Goal: Task Accomplishment & Management: Complete application form

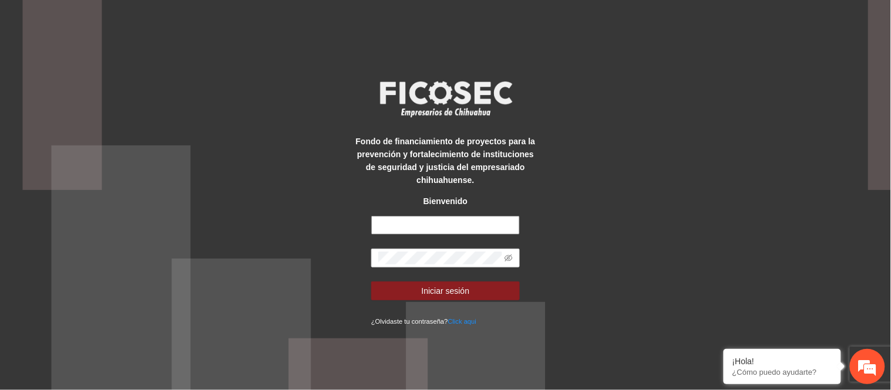
click at [466, 221] on input "text" at bounding box center [445, 225] width 149 height 19
type input "**********"
click at [427, 251] on span at bounding box center [445, 258] width 149 height 19
click at [507, 260] on icon "eye-invisible" at bounding box center [508, 258] width 8 height 7
click at [371, 282] on button "Iniciar sesión" at bounding box center [445, 291] width 149 height 19
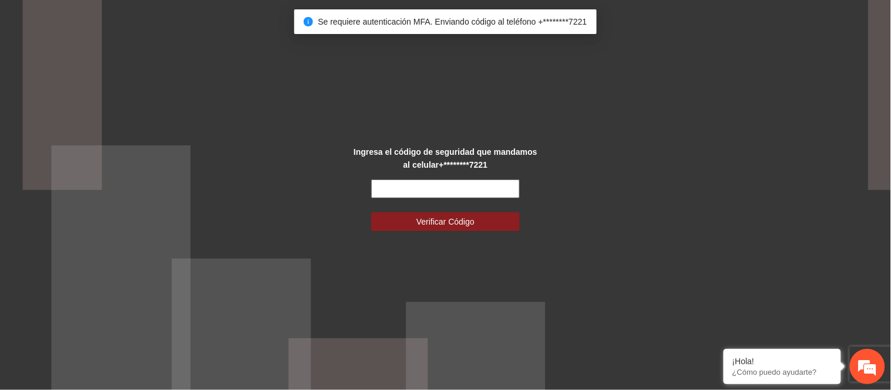
click at [456, 190] on input "text" at bounding box center [445, 189] width 149 height 19
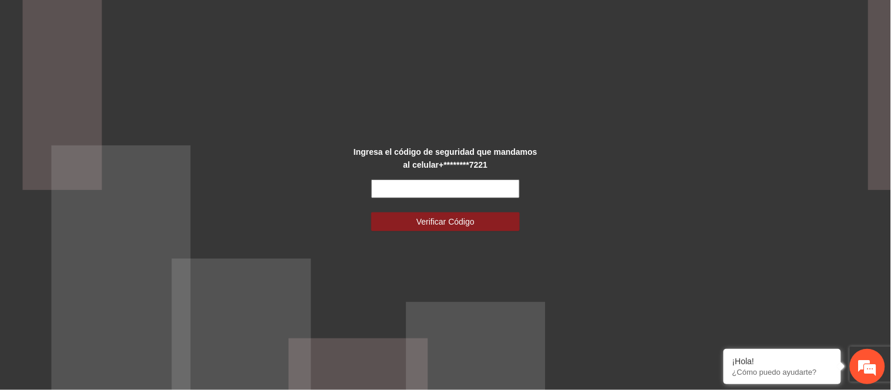
click at [456, 190] on input "text" at bounding box center [445, 189] width 149 height 19
type input "******"
click at [371, 213] on button "Verificar Código" at bounding box center [445, 222] width 149 height 19
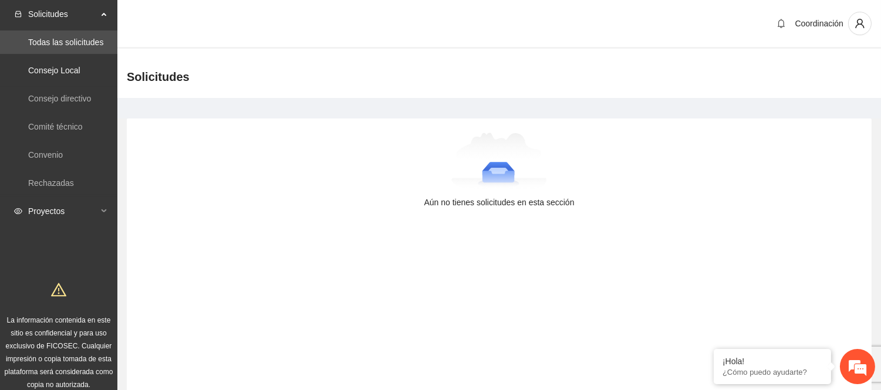
click at [72, 208] on span "Proyectos" at bounding box center [62, 211] width 69 height 23
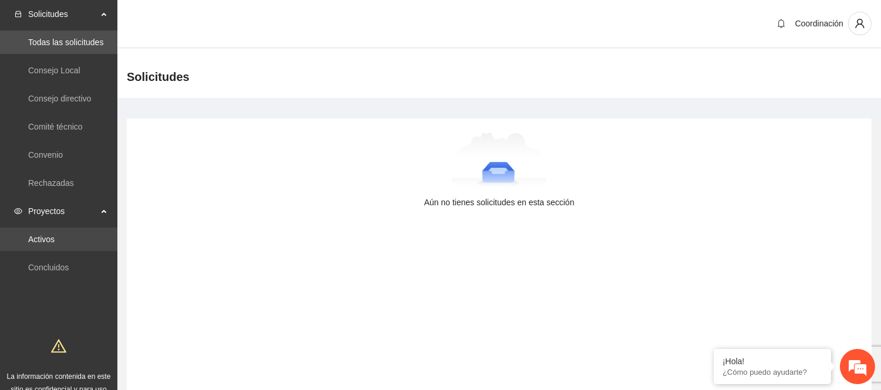
click at [45, 238] on link "Activos" at bounding box center [41, 239] width 26 height 9
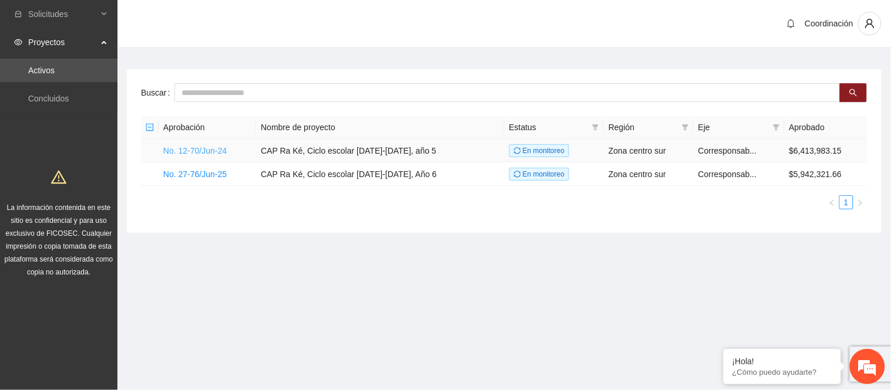
click at [219, 146] on link "No. 12-70/Jun-24" at bounding box center [194, 150] width 63 height 9
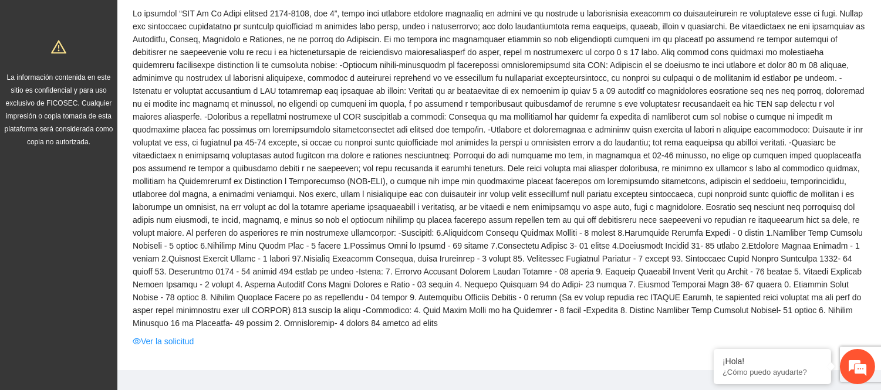
scroll to position [326, 0]
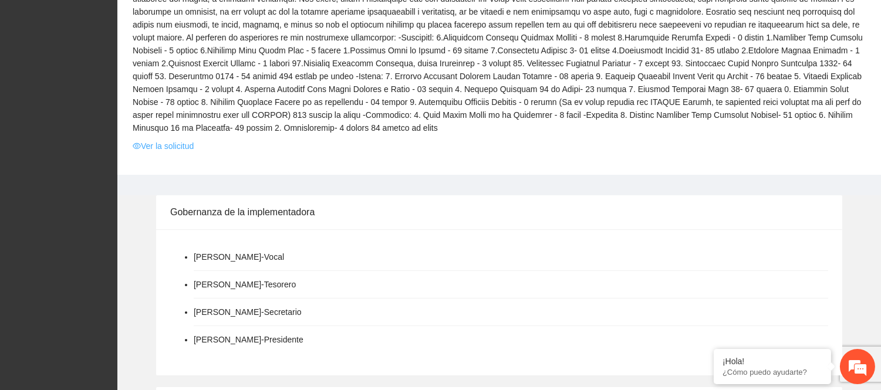
click at [179, 140] on link "Ver la solicitud" at bounding box center [163, 146] width 61 height 13
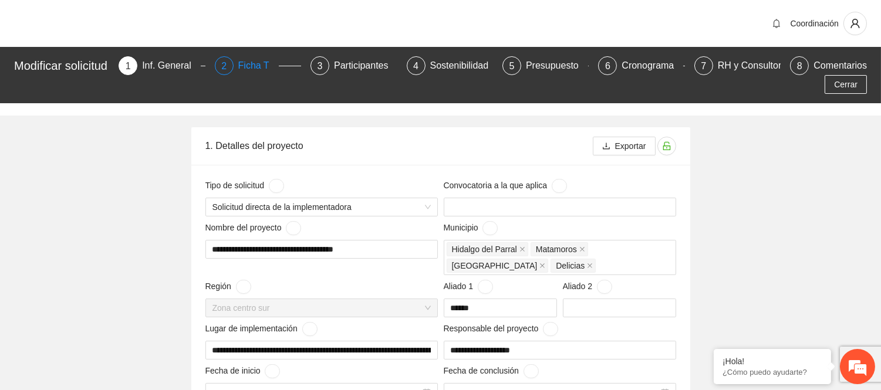
click at [225, 67] on div "2" at bounding box center [224, 65] width 19 height 19
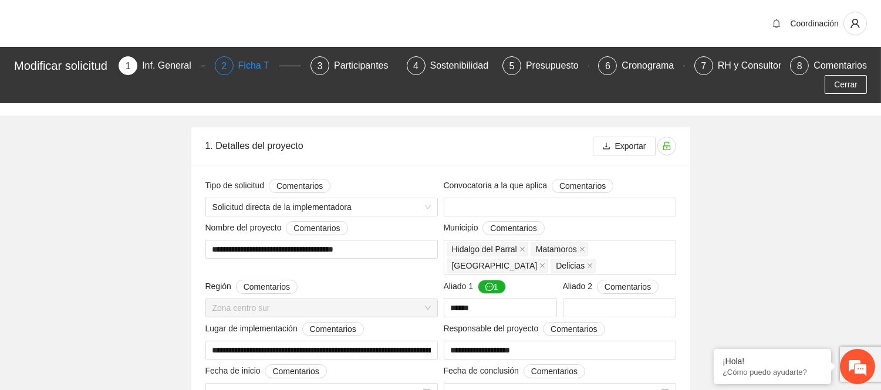
click at [255, 66] on div "Ficha T" at bounding box center [258, 65] width 41 height 19
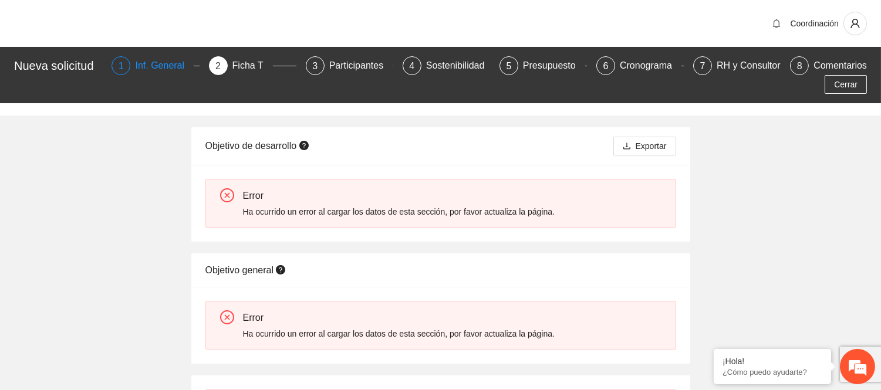
click at [173, 65] on div "Inf. General" at bounding box center [164, 65] width 59 height 19
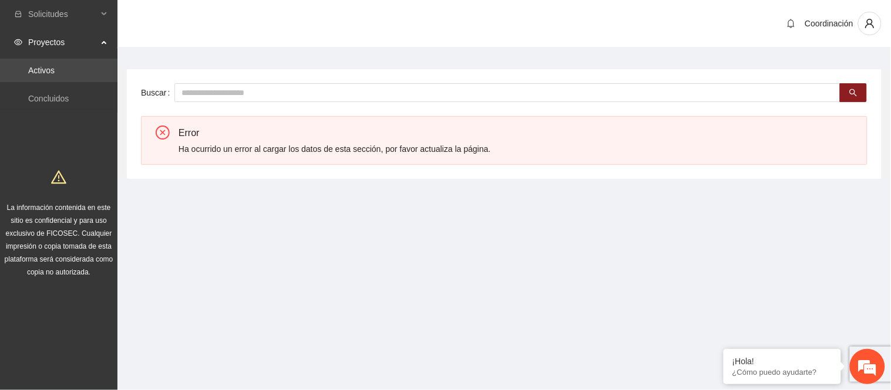
click at [46, 68] on link "Activos" at bounding box center [41, 70] width 26 height 9
click at [76, 44] on span "Proyectos" at bounding box center [62, 42] width 69 height 23
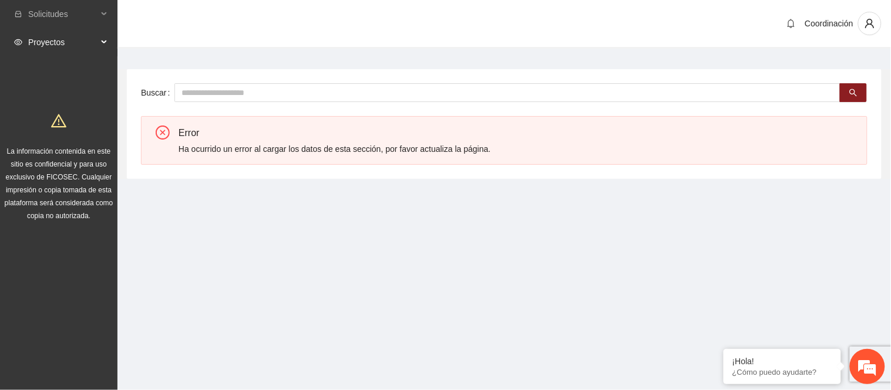
click at [76, 44] on span "Proyectos" at bounding box center [62, 42] width 69 height 23
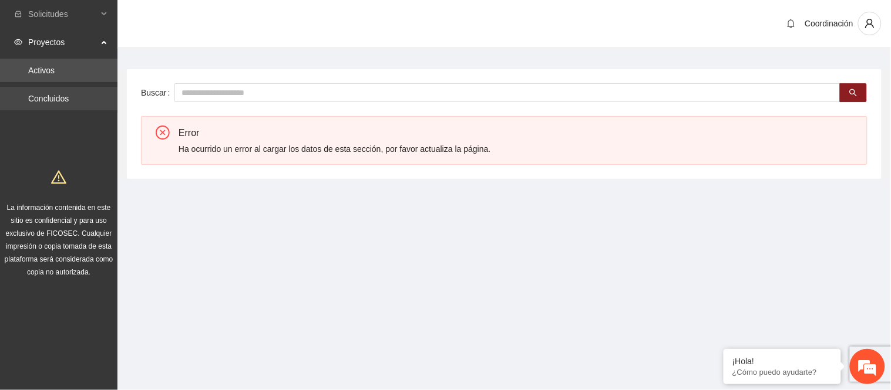
click at [42, 94] on link "Concluidos" at bounding box center [48, 98] width 41 height 9
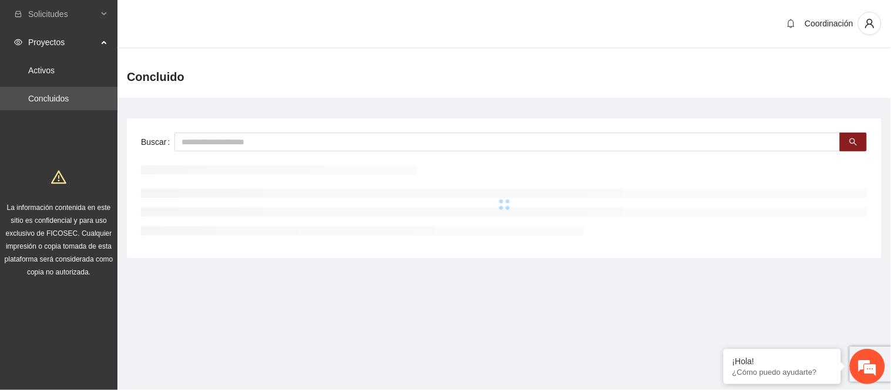
click at [42, 75] on link "Activos" at bounding box center [41, 70] width 26 height 9
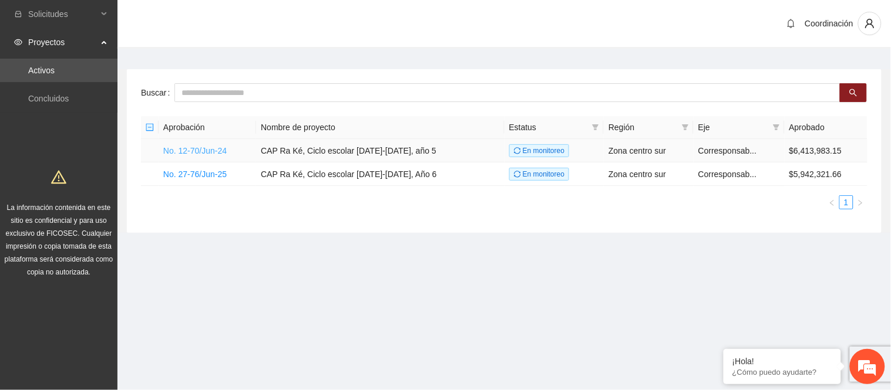
click at [219, 151] on link "No. 12-70/Jun-24" at bounding box center [194, 150] width 63 height 9
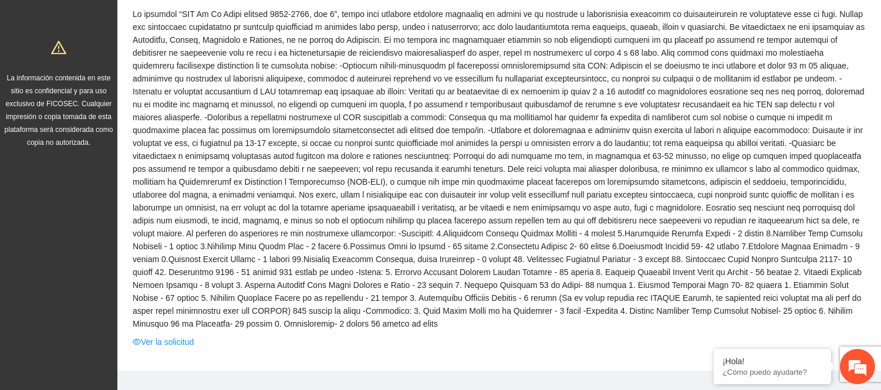
scroll to position [130, 0]
click at [167, 266] on tbody "En monitoreo Acuerdo No. 12-70/Jun-24 Nivel de prevención Secundaria Región Zon…" at bounding box center [499, 155] width 735 height 396
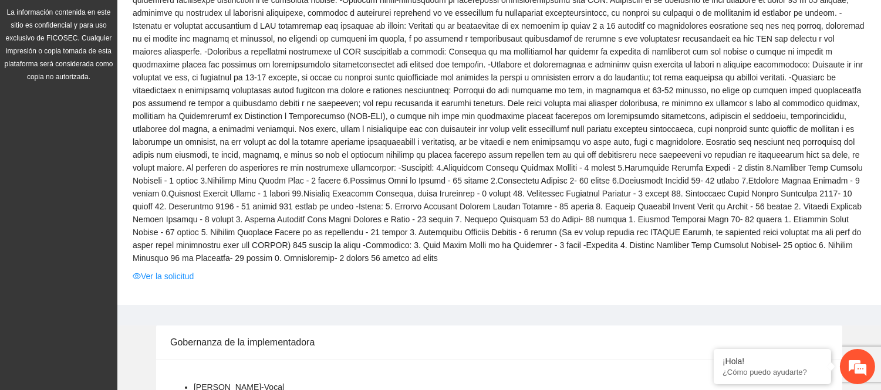
scroll to position [0, 0]
click at [162, 270] on link "Ver la solicitud" at bounding box center [163, 276] width 61 height 13
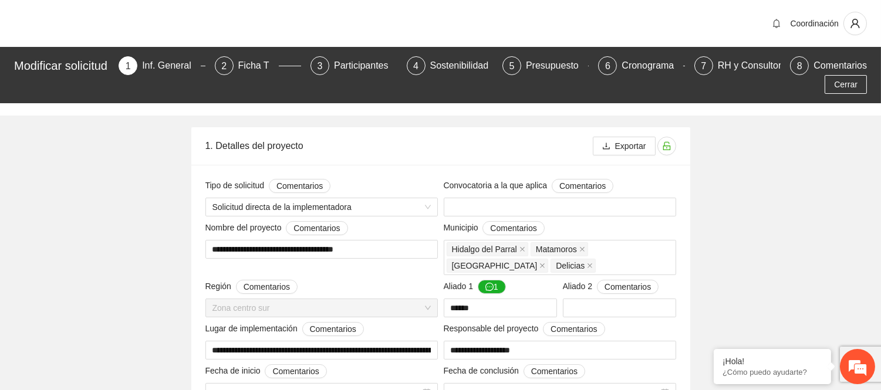
type input "**********"
click at [263, 57] on div "Ficha T" at bounding box center [258, 65] width 41 height 19
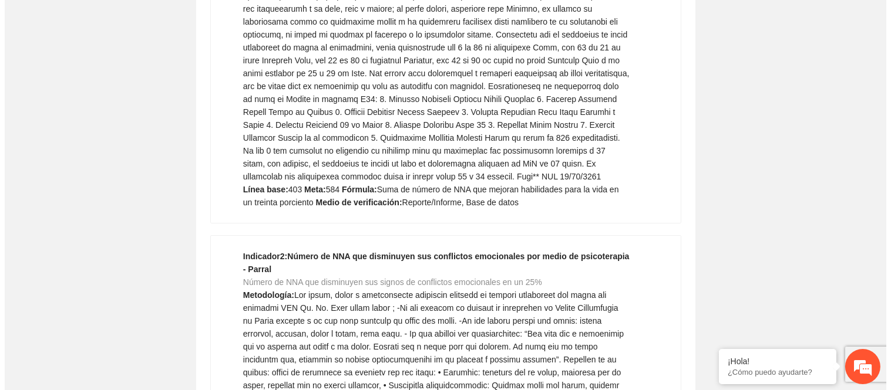
scroll to position [10779, 0]
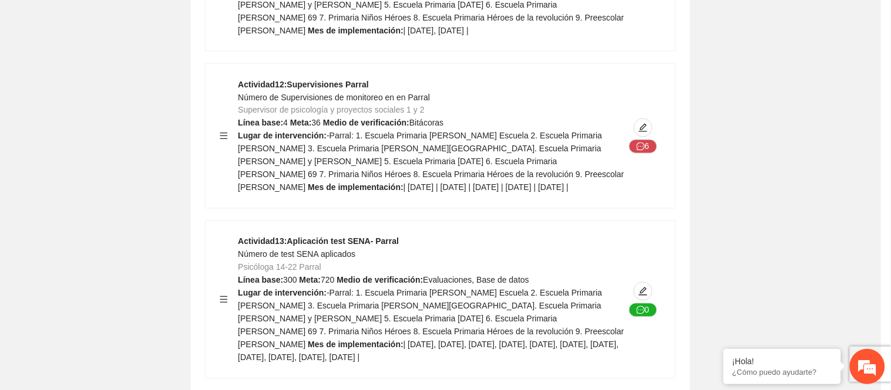
type textarea "**********"
type input "**********"
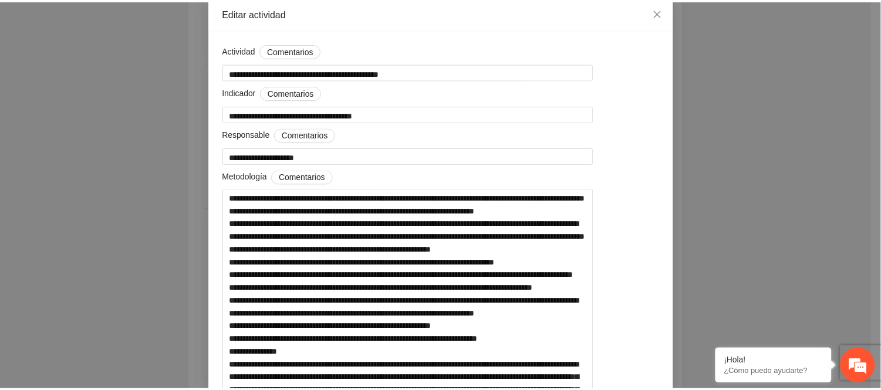
scroll to position [0, 0]
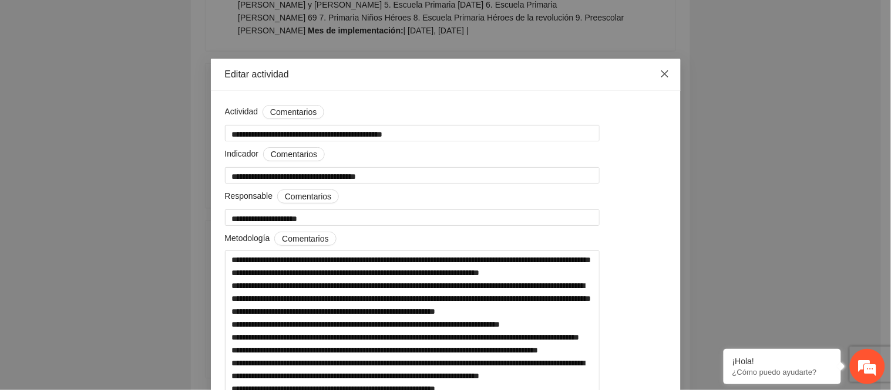
click at [660, 75] on icon "close" at bounding box center [664, 73] width 9 height 9
